Goal: Transaction & Acquisition: Purchase product/service

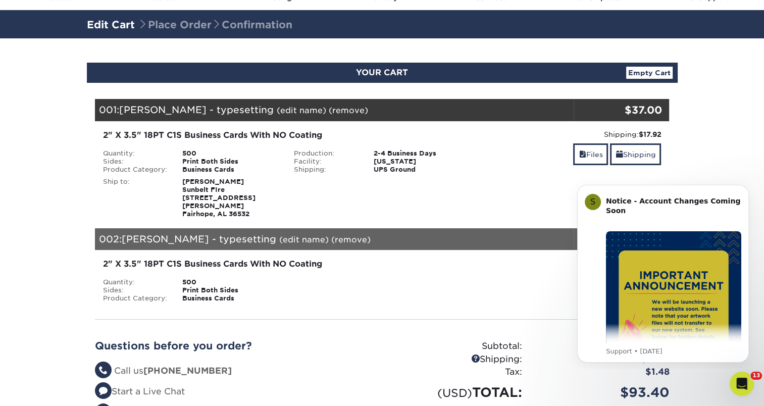
click at [707, 145] on section "YOUR CART Empty Cart Your Cart is Empty View Account Active Orders Order Histor…" at bounding box center [382, 266] width 764 height 457
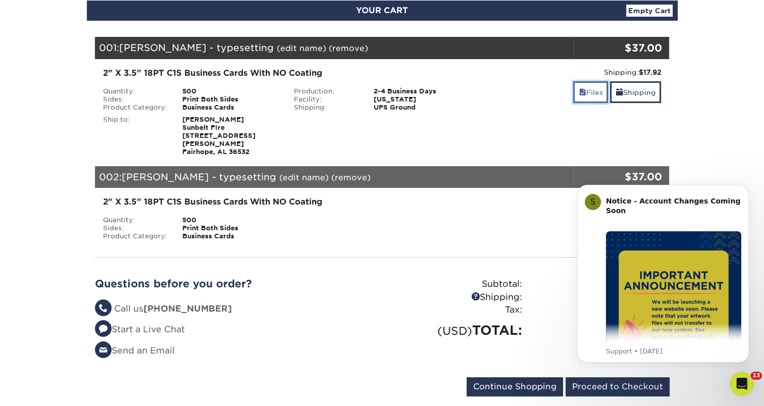
click at [586, 98] on link "Files" at bounding box center [590, 92] width 35 height 22
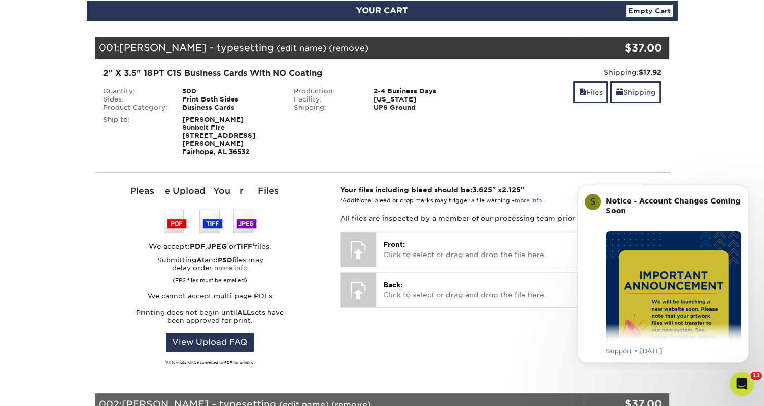
click at [519, 112] on div "Shipping: $17.92 Discount: - $0.00 Files Shipping" at bounding box center [573, 111] width 191 height 89
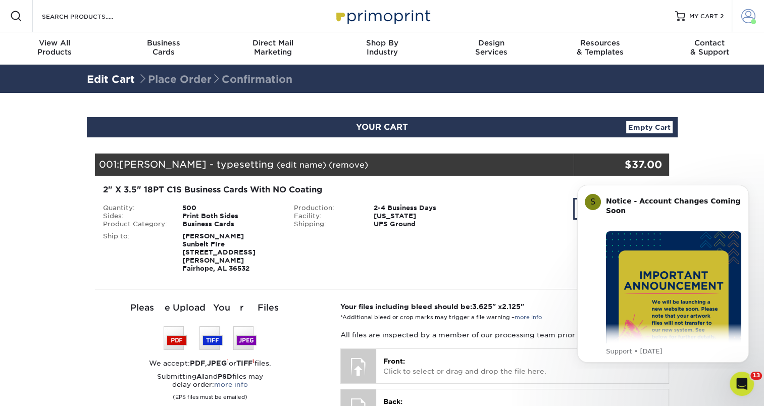
click at [752, 23] on span at bounding box center [753, 21] width 5 height 5
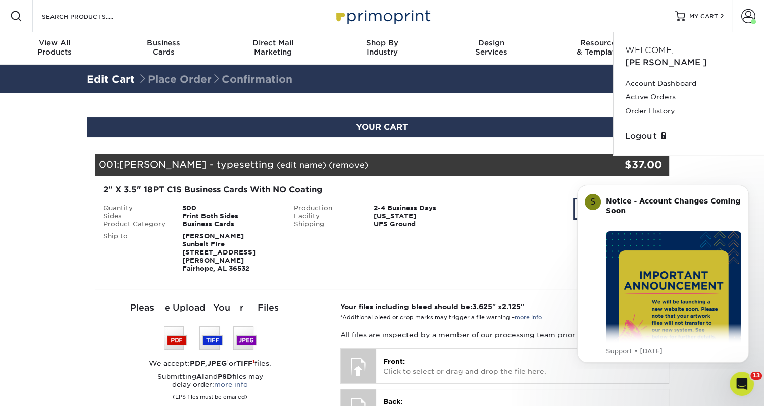
click at [507, 234] on div "Shipping: $17.92 Discount: - $0.00 Files Shipping" at bounding box center [573, 228] width 191 height 89
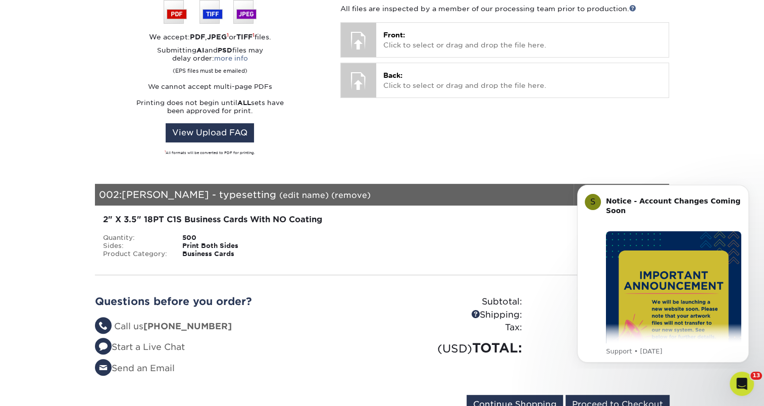
scroll to position [552, 0]
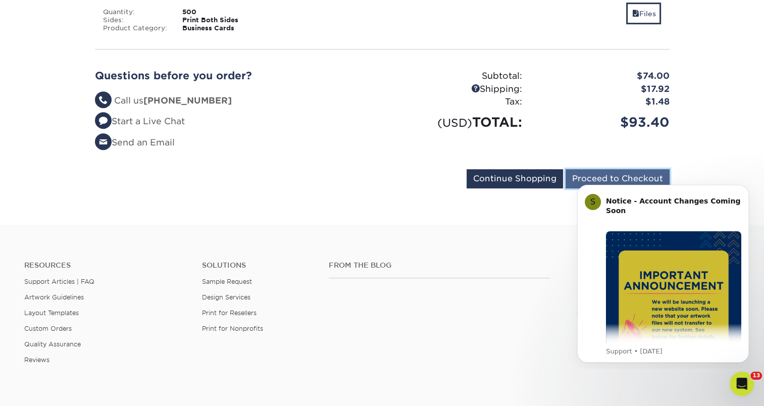
click at [587, 169] on input "Proceed to Checkout" at bounding box center [618, 178] width 104 height 19
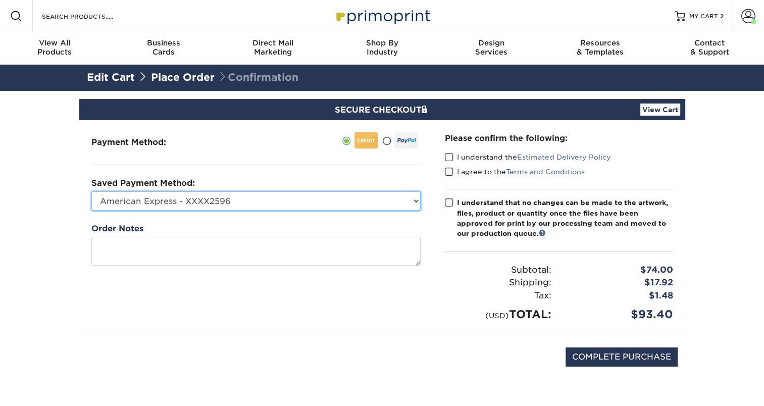
click at [299, 209] on select "American Express - XXXX2596 Visa - XXXX5677 New Credit Card" at bounding box center [255, 200] width 329 height 19
select select "70701"
click at [91, 191] on select "American Express - XXXX2596 Visa - XXXX5677 New Credit Card" at bounding box center [255, 200] width 329 height 19
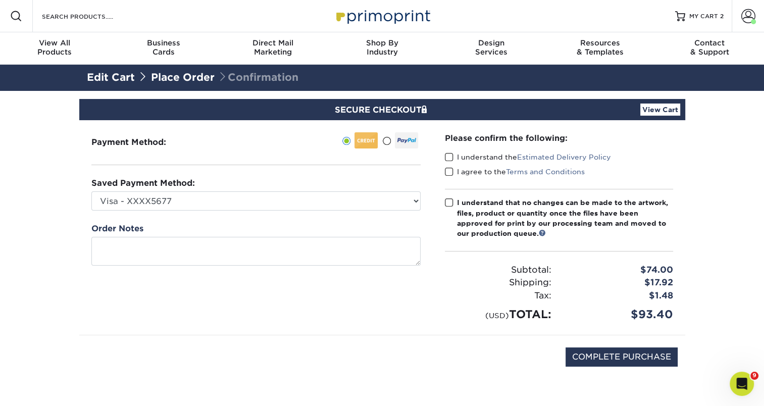
click at [450, 159] on span at bounding box center [449, 158] width 9 height 10
click at [0, 0] on input "I understand the Estimated Delivery Policy" at bounding box center [0, 0] width 0 height 0
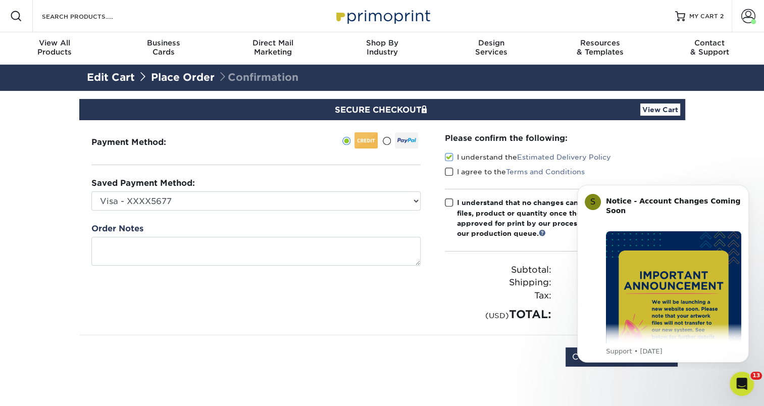
click at [452, 170] on span at bounding box center [449, 172] width 9 height 10
click at [0, 0] on input "I agree to the Terms and Conditions" at bounding box center [0, 0] width 0 height 0
click at [451, 204] on span at bounding box center [449, 203] width 9 height 10
click at [0, 0] on input "I understand that no changes can be made to the artwork, files, product or quan…" at bounding box center [0, 0] width 0 height 0
click at [713, 168] on section "SECURE CHECKOUT View Cart Payment Method: Saved Payment Method:" at bounding box center [382, 252] width 764 height 323
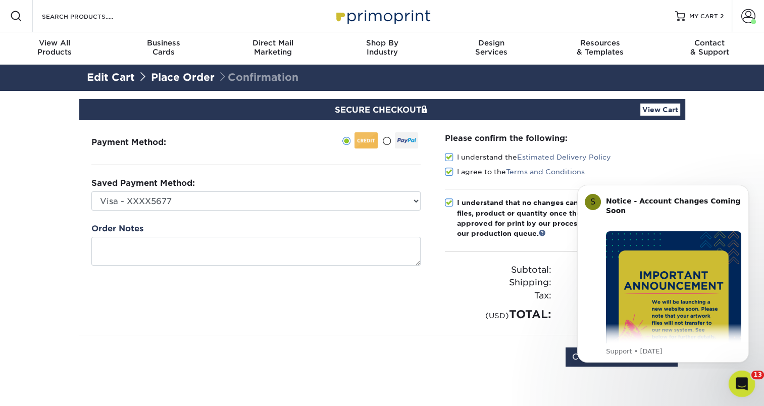
click at [737, 392] on div "Open Intercom Messenger" at bounding box center [740, 382] width 33 height 33
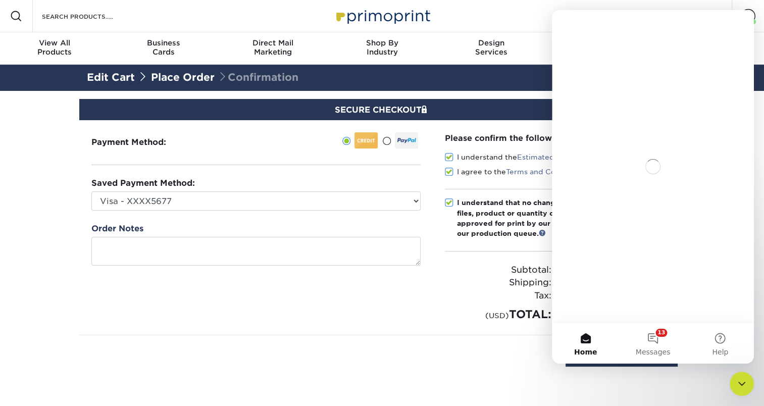
click at [513, 337] on div "COMPLETE PURCHASE" at bounding box center [382, 362] width 591 height 54
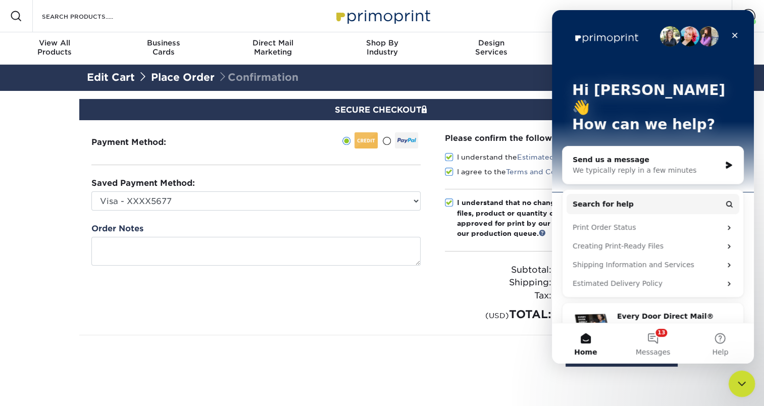
click at [733, 381] on div "Close Intercom Messenger" at bounding box center [740, 382] width 24 height 24
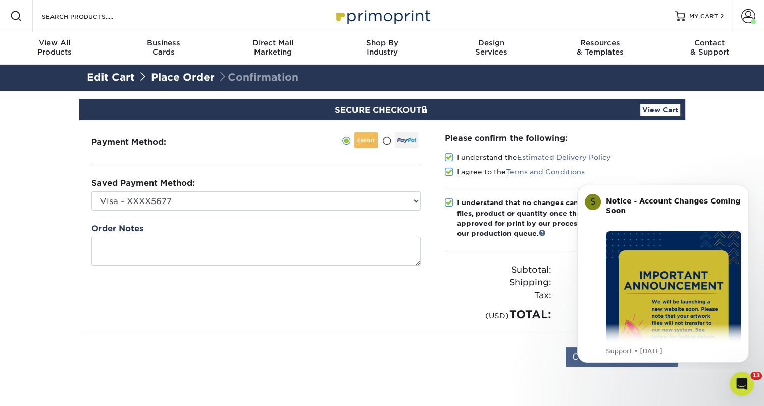
click at [632, 358] on div "S Notice - Account Changes Coming Soon ​ Past Order Files Will Not Transfer: Wh…" at bounding box center [663, 274] width 172 height 178
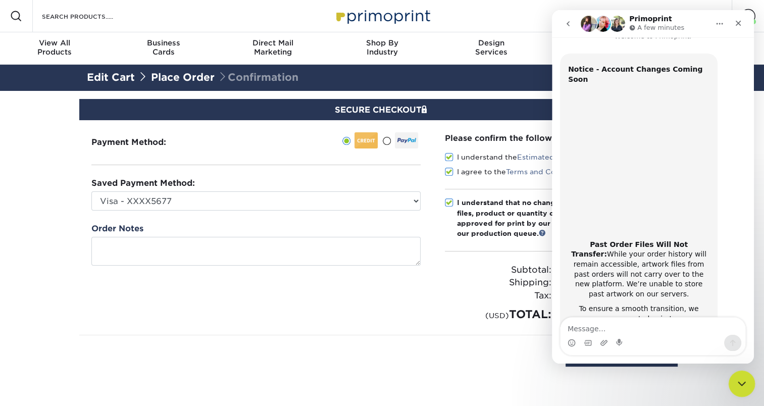
click at [737, 394] on html at bounding box center [740, 382] width 24 height 24
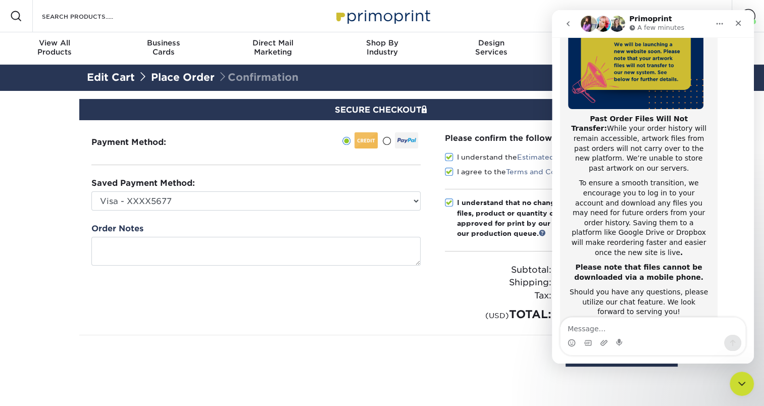
scroll to position [162, 0]
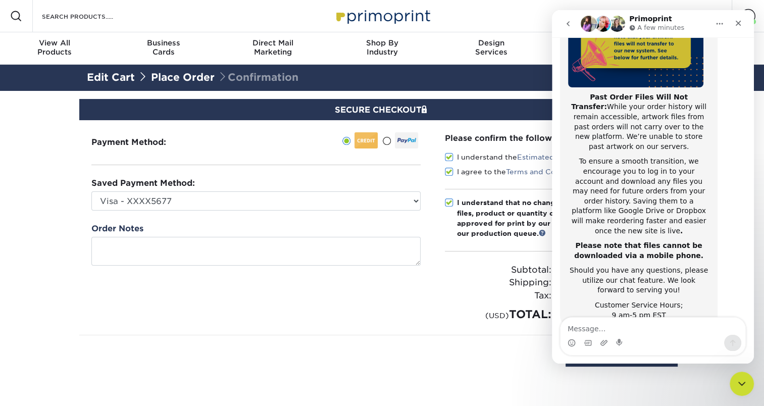
click at [755, 385] on section "SECURE CHECKOUT View Cart Payment Method: Saved Payment Method:" at bounding box center [382, 252] width 764 height 323
click at [739, 382] on icon "Close Intercom Messenger" at bounding box center [740, 382] width 12 height 12
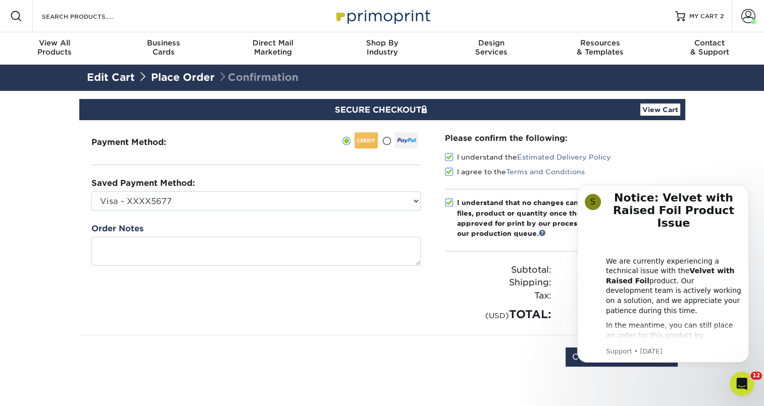
scroll to position [0, 0]
click at [520, 344] on div "COMPLETE PURCHASE" at bounding box center [382, 362] width 591 height 54
click at [739, 382] on icon "Open Intercom Messenger" at bounding box center [740, 382] width 17 height 17
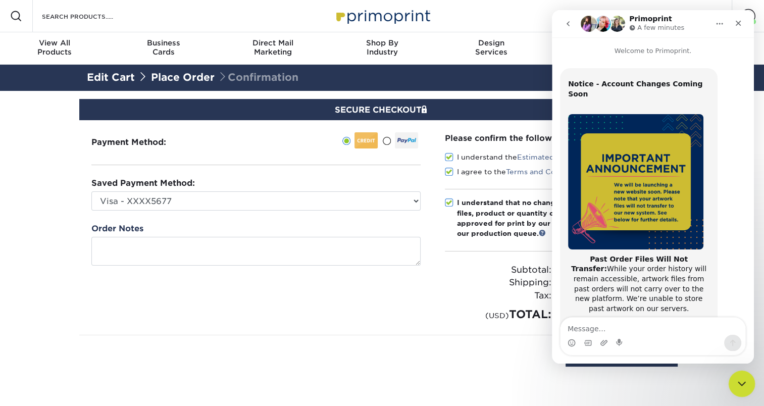
drag, startPoint x: 739, startPoint y: 383, endPoint x: 1458, endPoint y: 763, distance: 812.7
click at [739, 383] on icon "Close Intercom Messenger" at bounding box center [740, 382] width 12 height 12
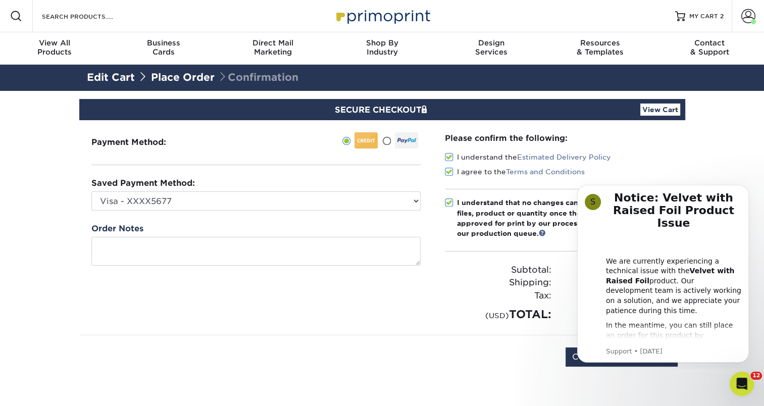
click at [513, 369] on div "COMPLETE PURCHASE" at bounding box center [382, 362] width 591 height 54
click at [744, 192] on button "Dismiss notification" at bounding box center [745, 187] width 13 height 13
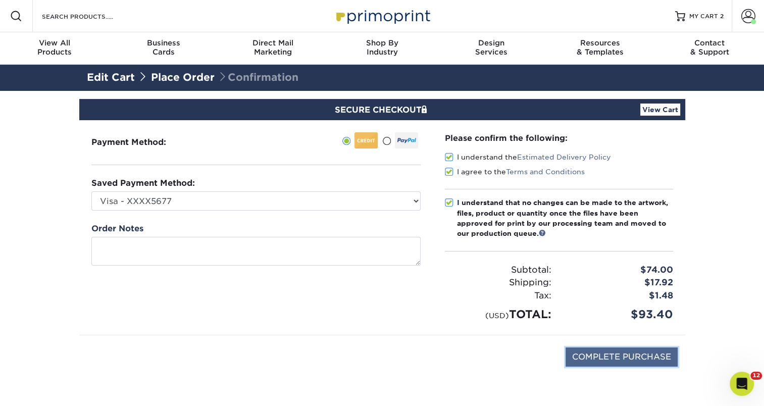
click at [603, 357] on input "COMPLETE PURCHASE" at bounding box center [622, 357] width 112 height 19
type input "PROCESSING, PLEASE WAIT..."
